Goal: Find specific page/section: Find specific page/section

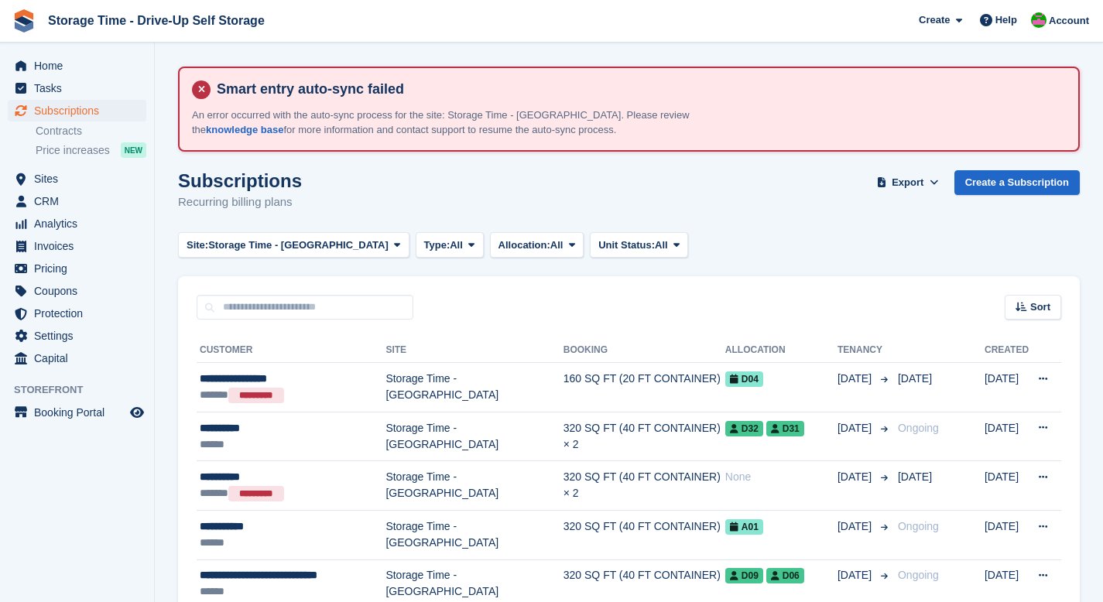
scroll to position [108, 0]
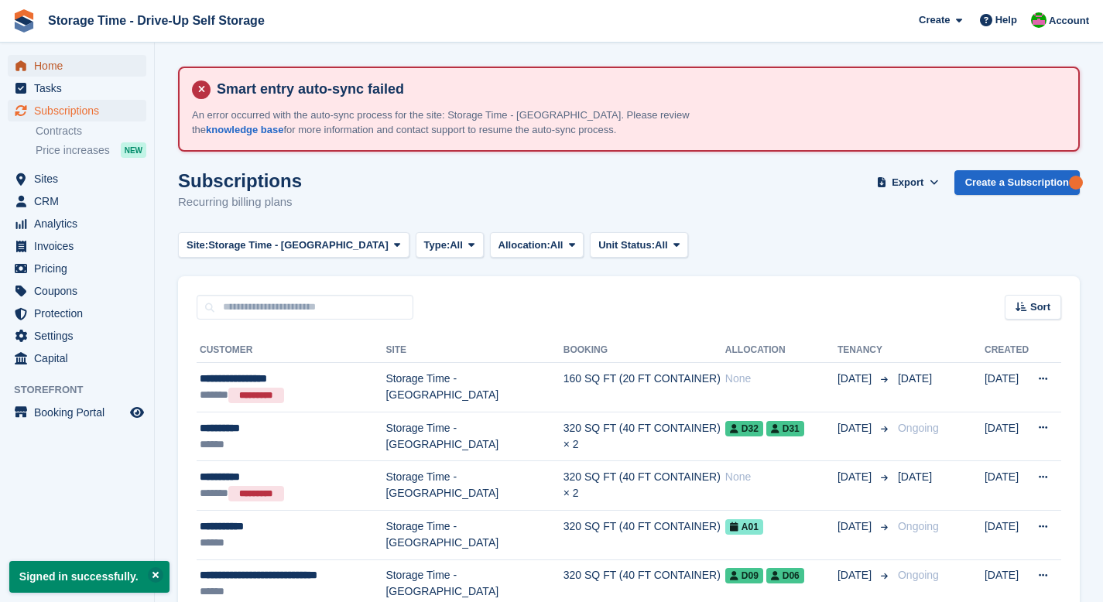
click at [55, 65] on span "Home" at bounding box center [80, 66] width 93 height 22
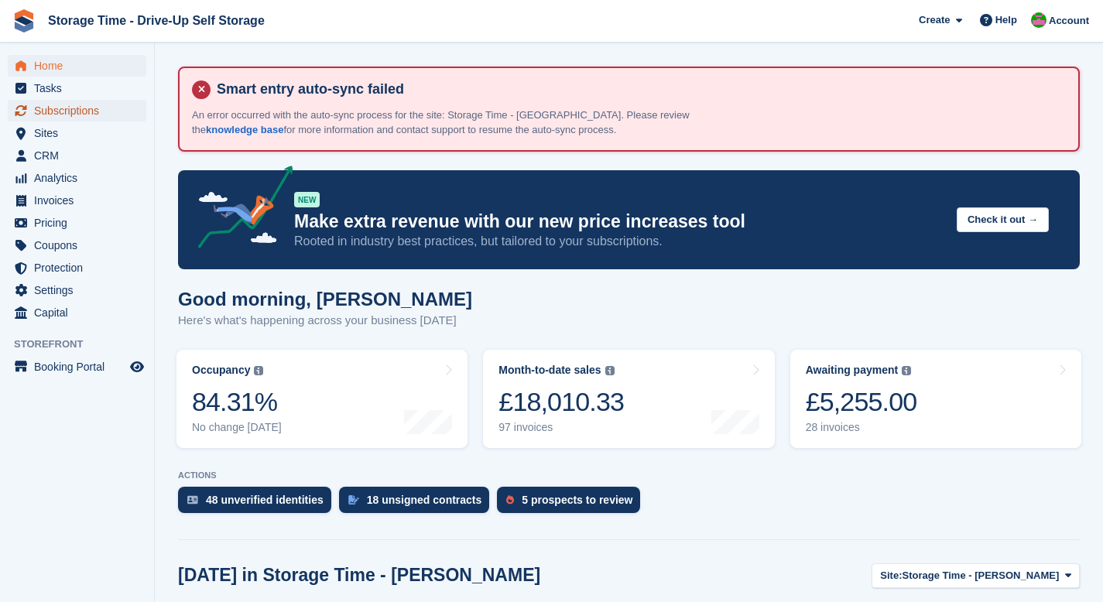
click at [70, 111] on span "Subscriptions" at bounding box center [80, 111] width 93 height 22
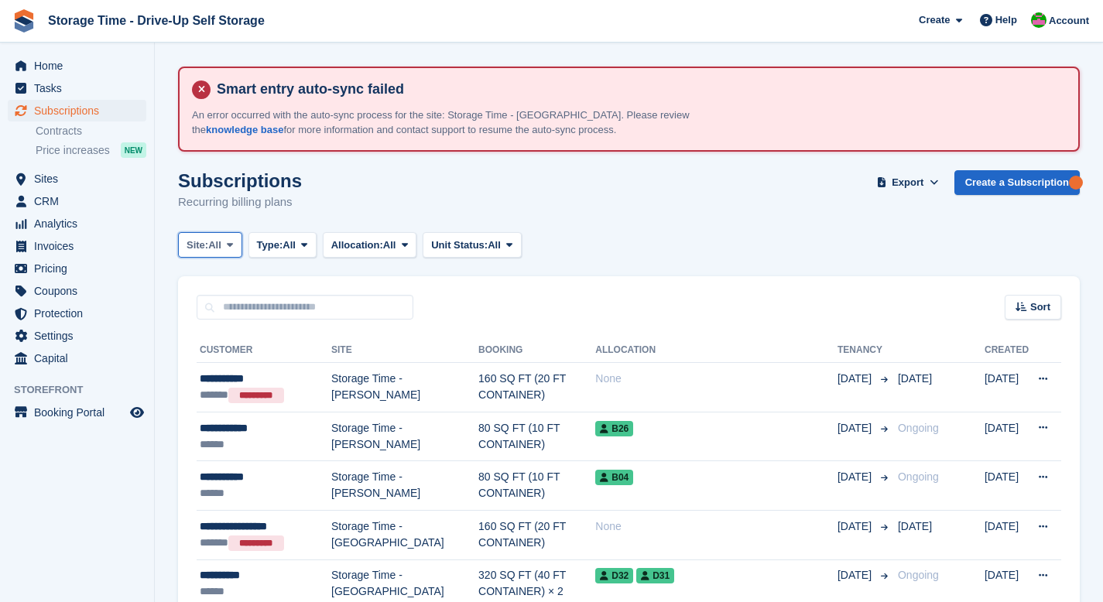
click at [229, 245] on span at bounding box center [230, 244] width 12 height 12
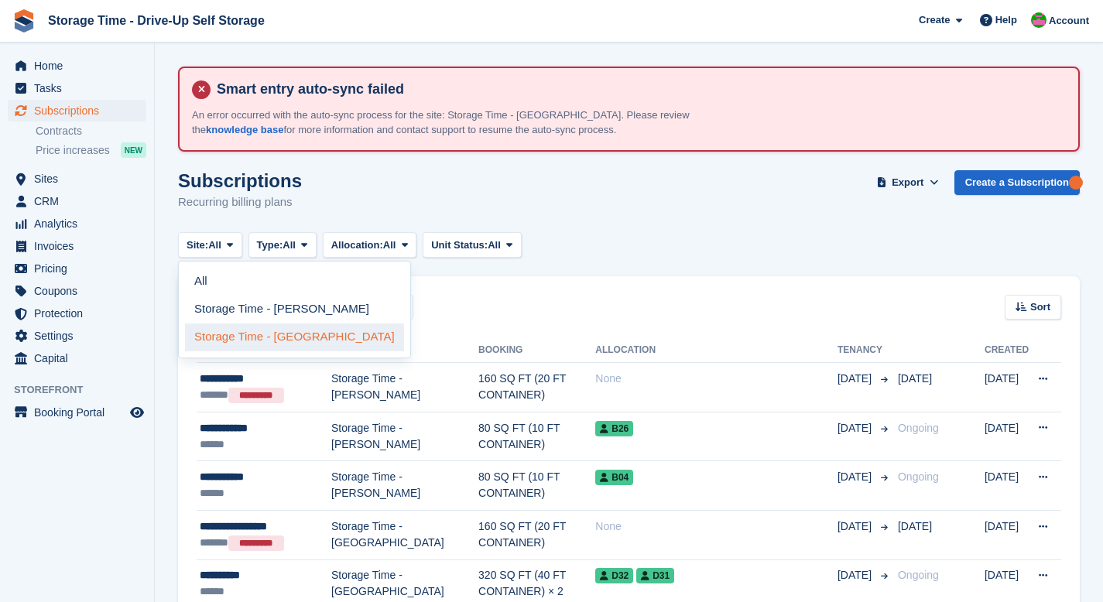
click at [275, 334] on link "Storage Time - [GEOGRAPHIC_DATA]" at bounding box center [294, 338] width 219 height 28
